Goal: Task Accomplishment & Management: Use online tool/utility

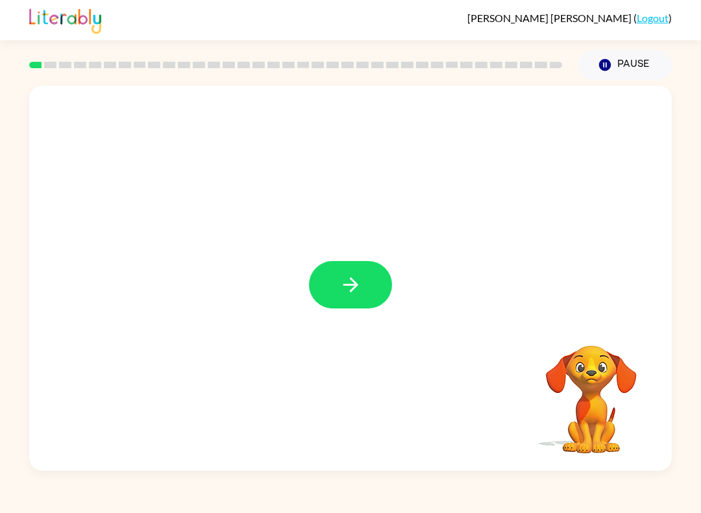
click at [340, 258] on div at bounding box center [350, 278] width 642 height 385
click at [324, 265] on button "button" at bounding box center [350, 284] width 83 height 47
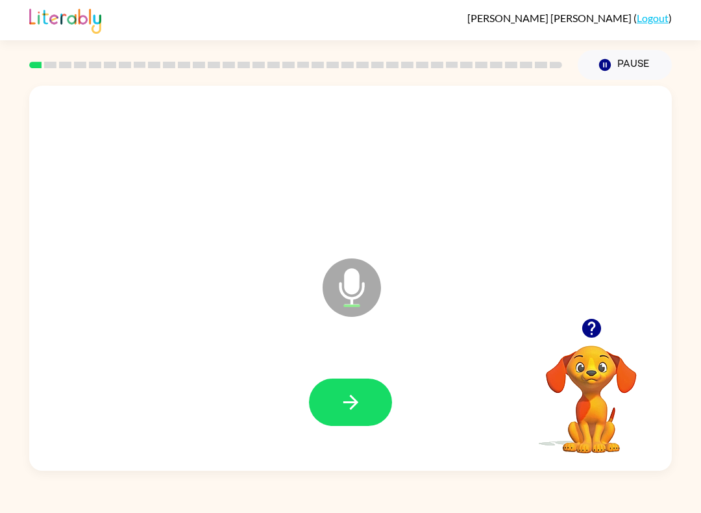
click at [343, 370] on div at bounding box center [350, 401] width 616 height 111
click at [346, 382] on button "button" at bounding box center [350, 401] width 83 height 47
click at [362, 398] on button "button" at bounding box center [350, 401] width 83 height 47
click at [369, 408] on button "button" at bounding box center [350, 401] width 83 height 47
click at [356, 415] on button "button" at bounding box center [350, 401] width 83 height 47
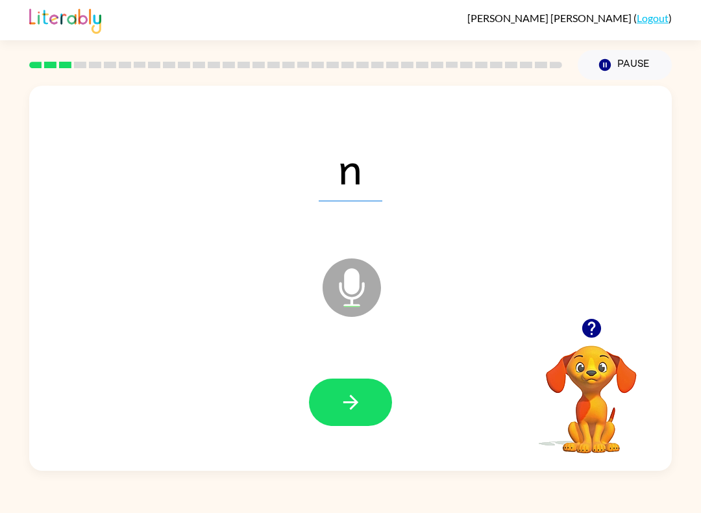
click at [357, 390] on button "button" at bounding box center [350, 401] width 83 height 47
click at [365, 406] on button "button" at bounding box center [350, 401] width 83 height 47
click at [373, 442] on div at bounding box center [350, 401] width 616 height 111
click at [349, 417] on button "button" at bounding box center [350, 401] width 83 height 47
click at [315, 419] on button "button" at bounding box center [350, 401] width 83 height 47
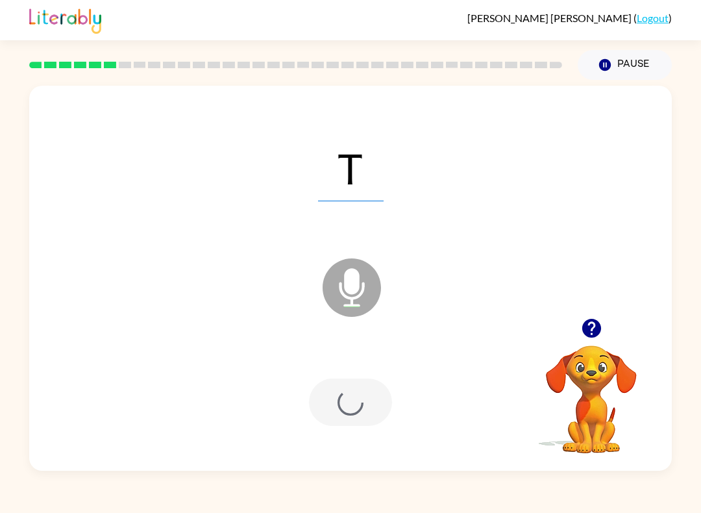
click at [362, 405] on div at bounding box center [350, 401] width 83 height 47
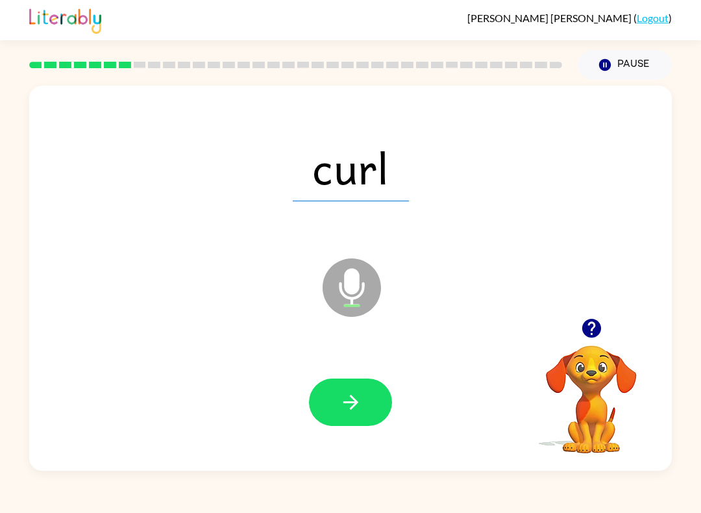
click at [348, 394] on icon "button" at bounding box center [350, 402] width 23 height 23
click at [367, 406] on button "button" at bounding box center [350, 401] width 83 height 47
click at [371, 424] on button "button" at bounding box center [350, 401] width 83 height 47
click at [354, 403] on icon "button" at bounding box center [350, 401] width 15 height 15
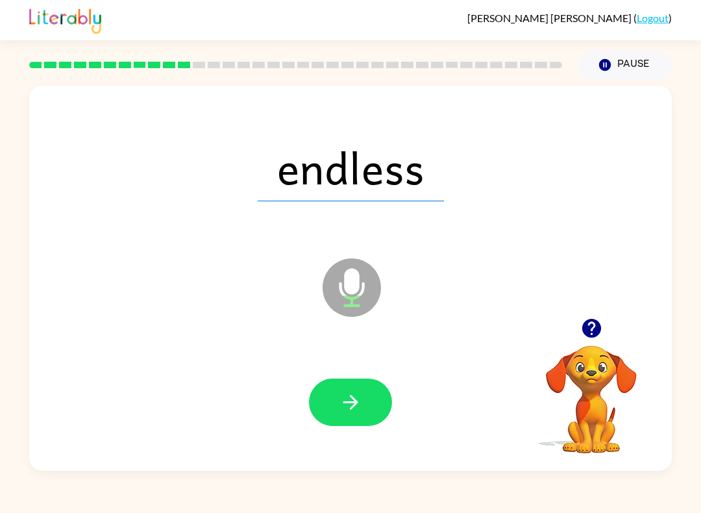
click at [362, 394] on button "button" at bounding box center [350, 401] width 83 height 47
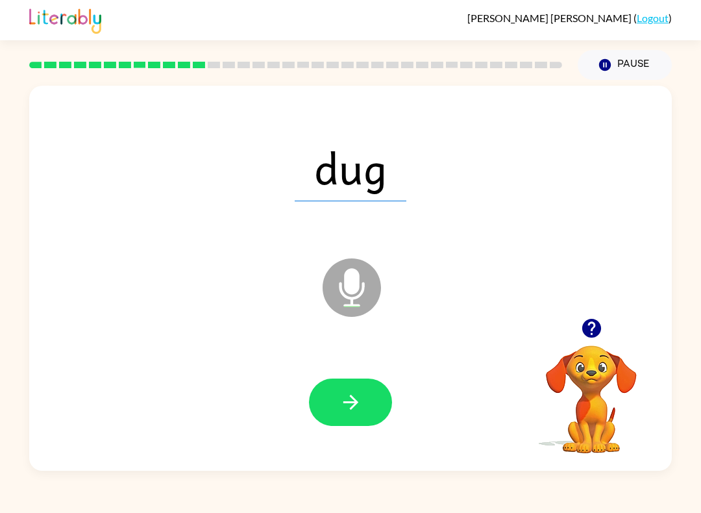
click at [356, 394] on icon "button" at bounding box center [350, 402] width 23 height 23
click at [356, 406] on icon "button" at bounding box center [350, 402] width 23 height 23
click at [362, 404] on button "button" at bounding box center [350, 401] width 83 height 47
click at [345, 400] on icon "button" at bounding box center [350, 402] width 23 height 23
click at [364, 409] on button "button" at bounding box center [350, 401] width 83 height 47
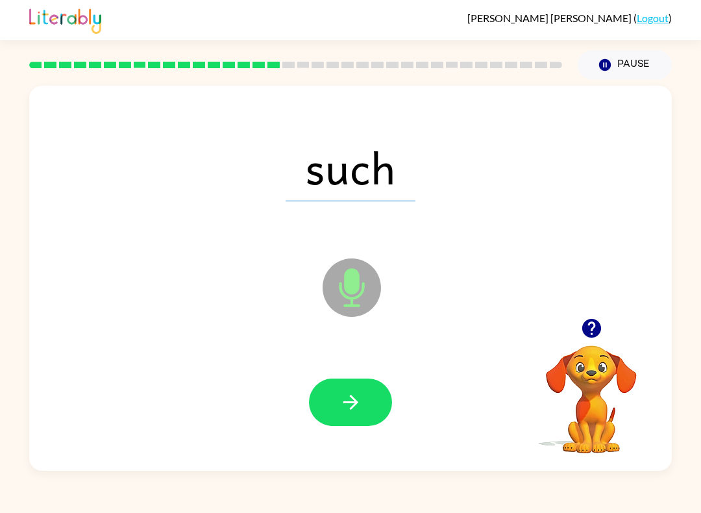
click at [364, 415] on button "button" at bounding box center [350, 401] width 83 height 47
click at [342, 391] on button "button" at bounding box center [350, 401] width 83 height 47
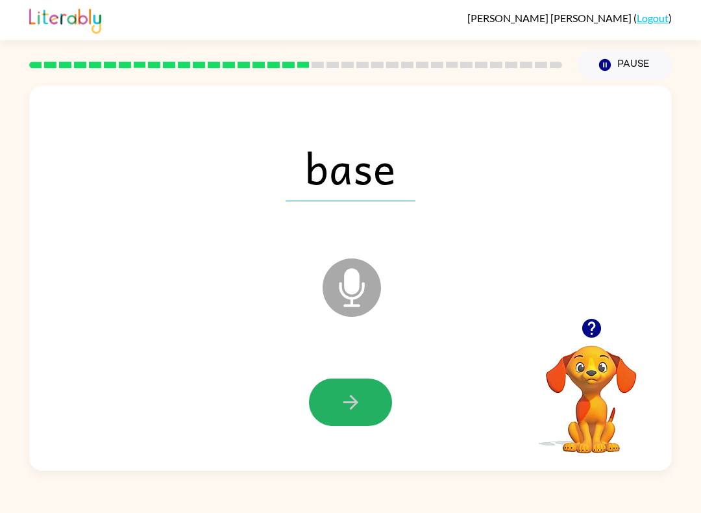
click at [348, 405] on icon "button" at bounding box center [350, 402] width 23 height 23
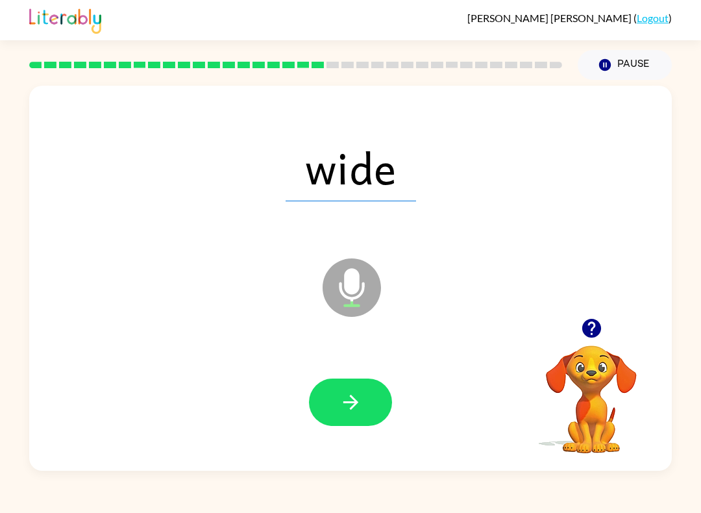
click at [359, 391] on icon "button" at bounding box center [350, 402] width 23 height 23
click at [359, 408] on icon "button" at bounding box center [350, 402] width 23 height 23
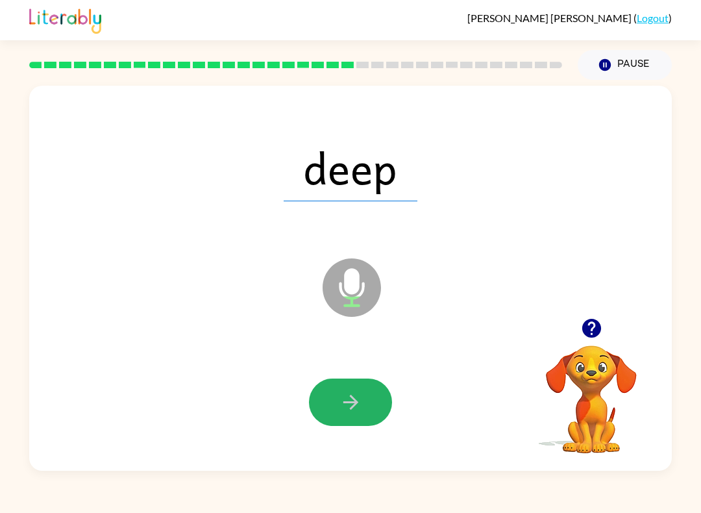
click at [365, 406] on button "button" at bounding box center [350, 401] width 83 height 47
click at [334, 390] on button "button" at bounding box center [350, 401] width 83 height 47
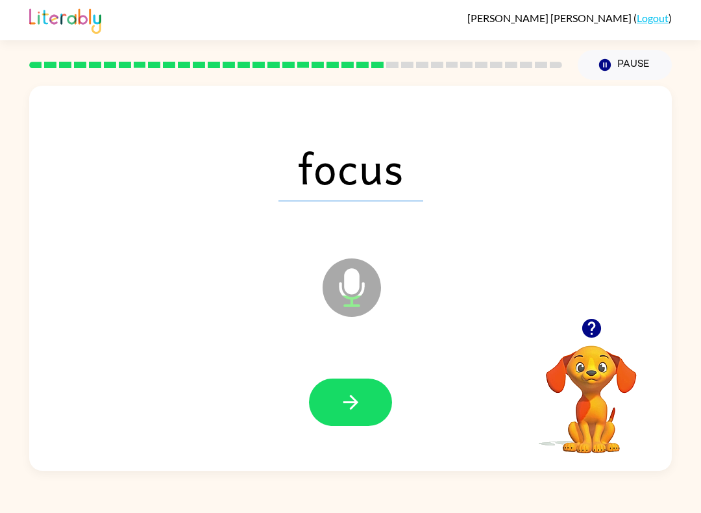
click at [344, 380] on button "button" at bounding box center [350, 401] width 83 height 47
click at [363, 389] on button "button" at bounding box center [350, 401] width 83 height 47
click at [350, 393] on icon "button" at bounding box center [350, 402] width 23 height 23
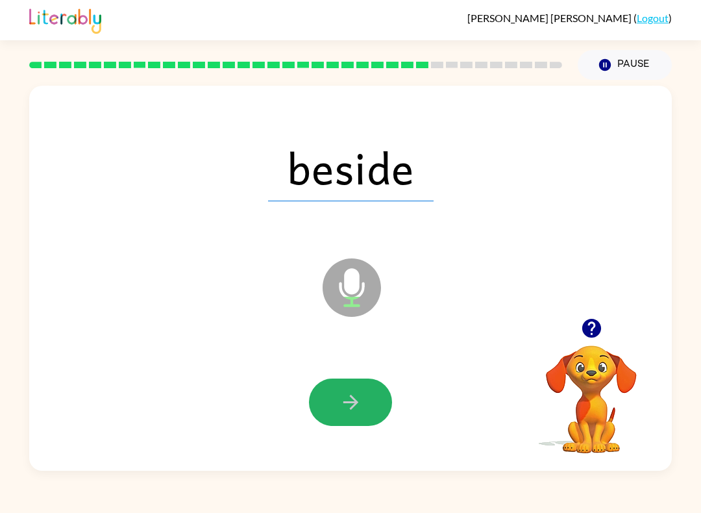
click at [344, 415] on button "button" at bounding box center [350, 401] width 83 height 47
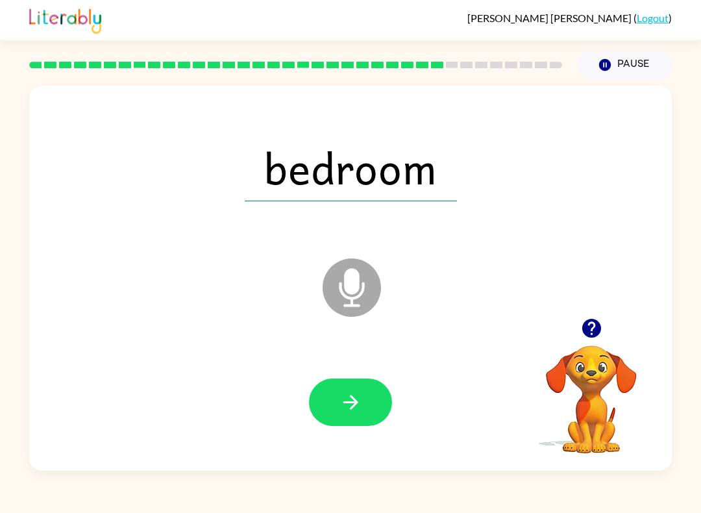
click at [367, 399] on button "button" at bounding box center [350, 401] width 83 height 47
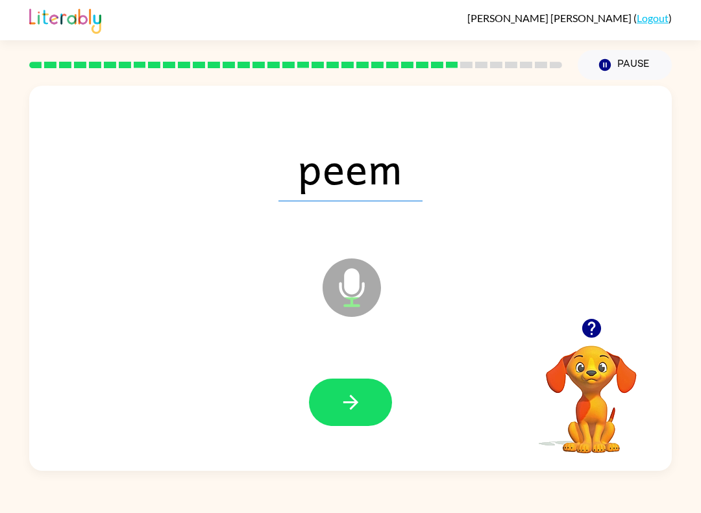
click at [354, 404] on icon "button" at bounding box center [350, 402] width 23 height 23
click at [351, 413] on icon "button" at bounding box center [350, 402] width 23 height 23
click at [344, 392] on icon "button" at bounding box center [350, 402] width 23 height 23
click at [350, 407] on icon "button" at bounding box center [350, 402] width 23 height 23
click at [362, 383] on button "button" at bounding box center [350, 401] width 83 height 47
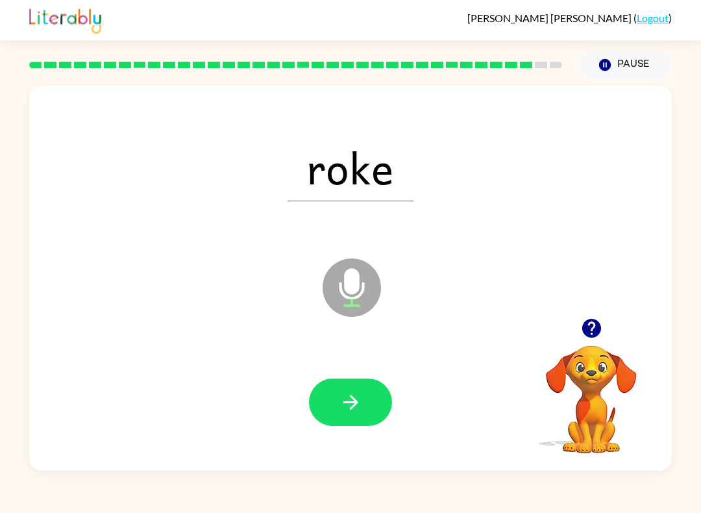
click at [357, 396] on icon "button" at bounding box center [350, 402] width 23 height 23
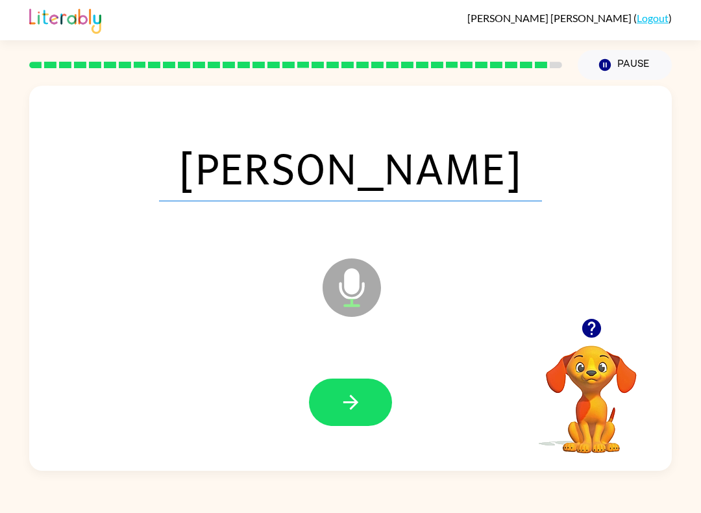
click at [359, 404] on icon "button" at bounding box center [350, 402] width 23 height 23
